Goal: Navigation & Orientation: Go to known website

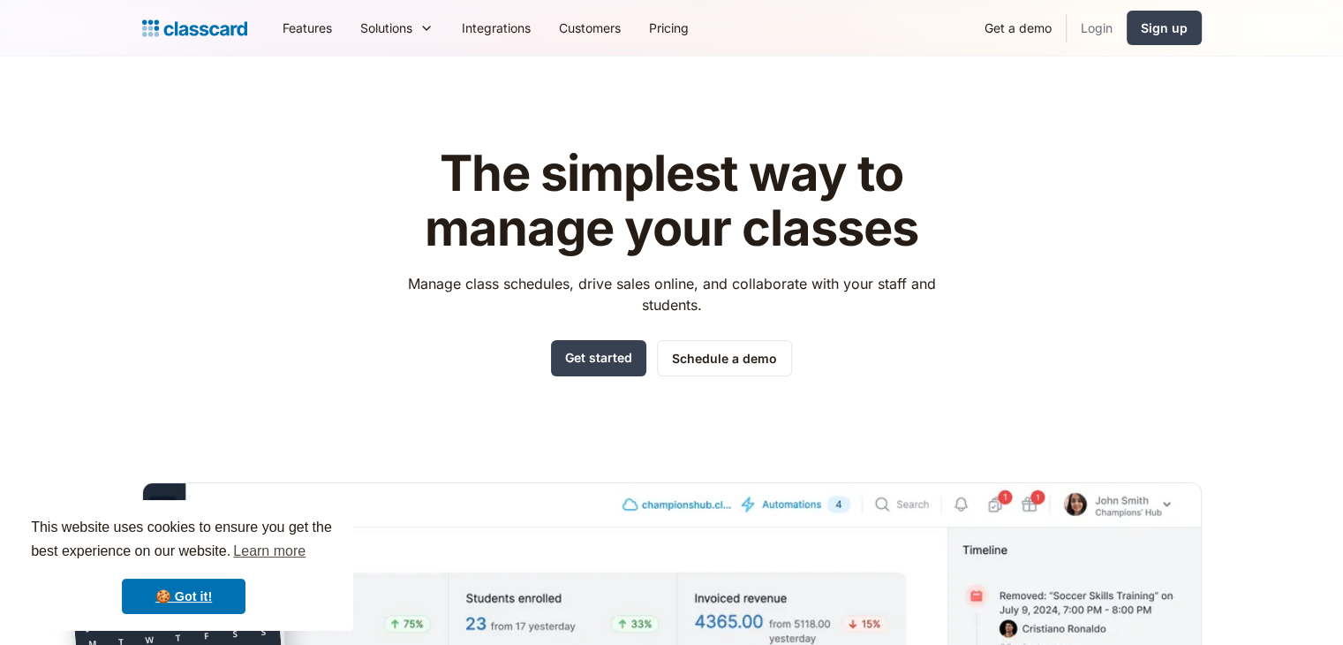
click at [1090, 30] on link "Login" at bounding box center [1097, 28] width 60 height 40
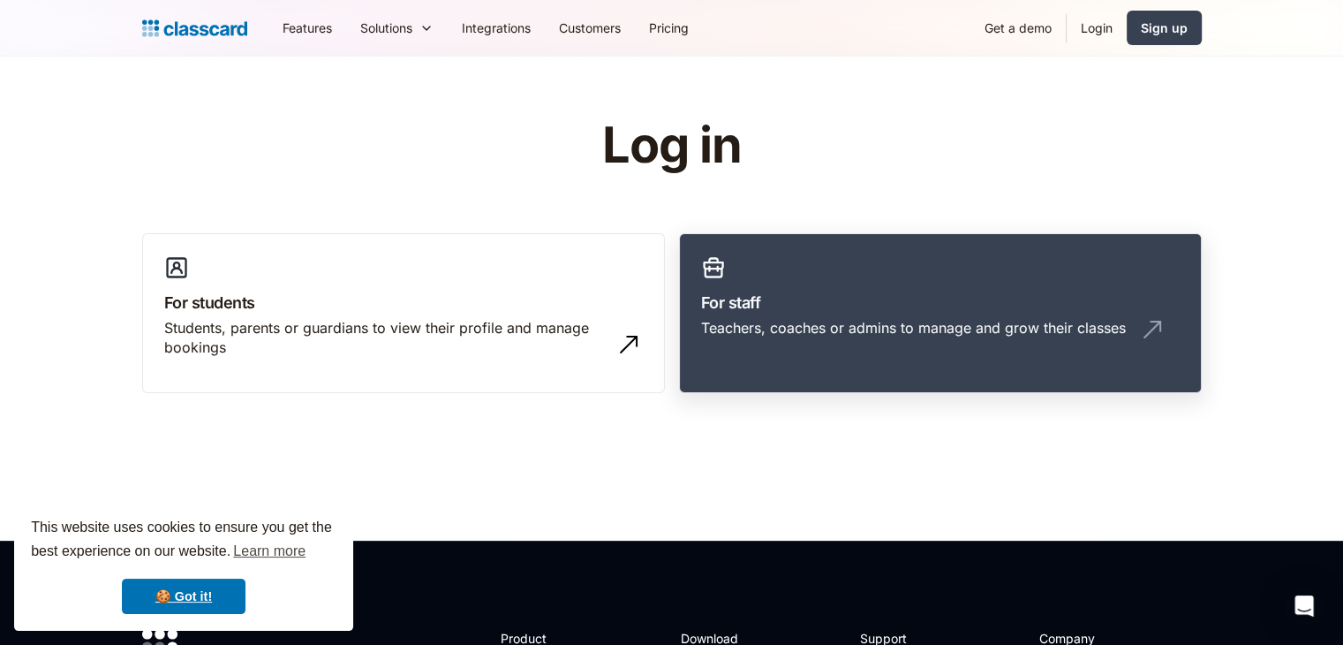
click at [869, 291] on h3 "For staff" at bounding box center [940, 303] width 479 height 24
